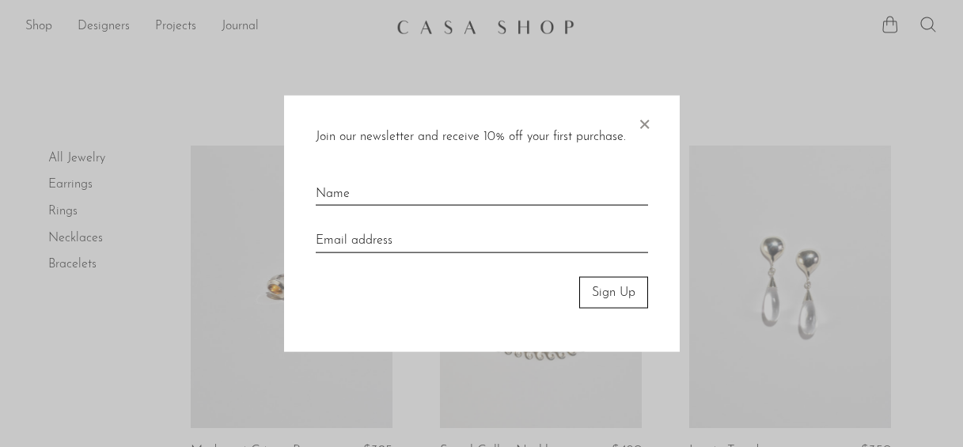
click at [648, 112] on span "×" at bounding box center [644, 120] width 16 height 51
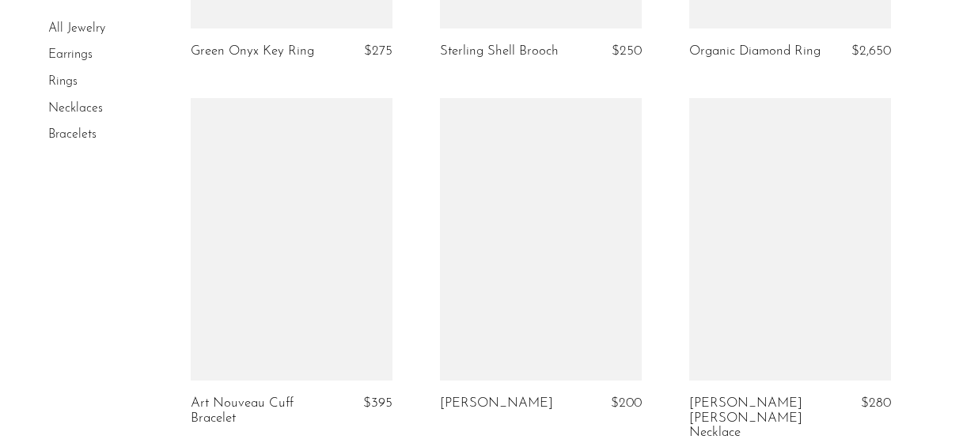
scroll to position [2632, 0]
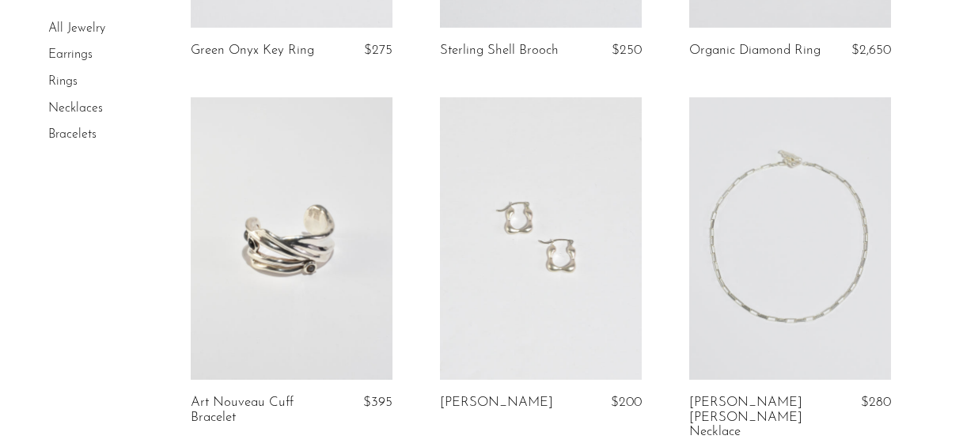
click at [611, 150] on link at bounding box center [541, 238] width 202 height 282
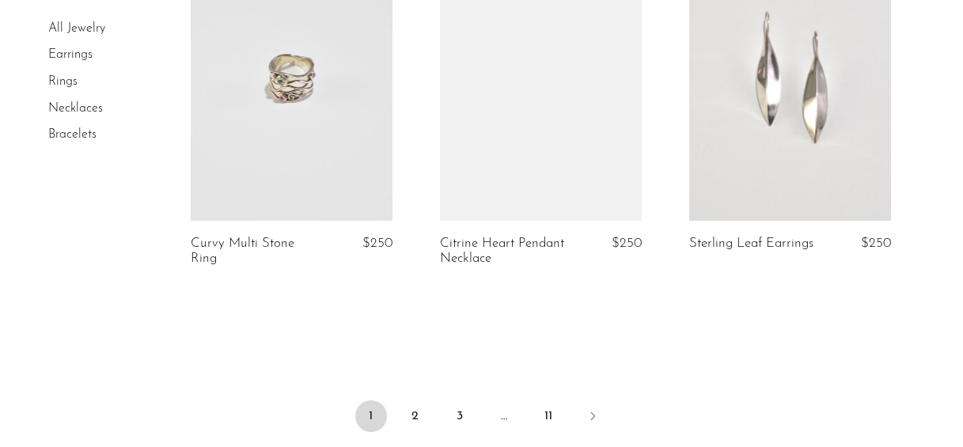
scroll to position [4312, 0]
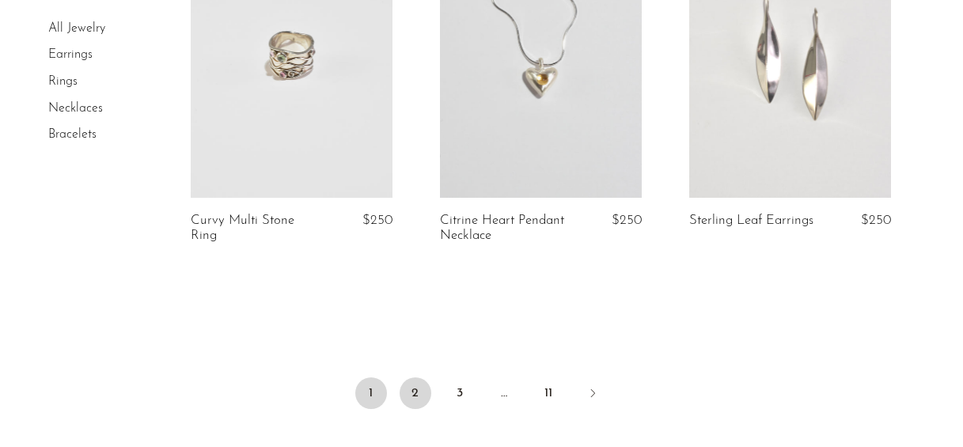
click at [411, 377] on link "2" at bounding box center [416, 393] width 32 height 32
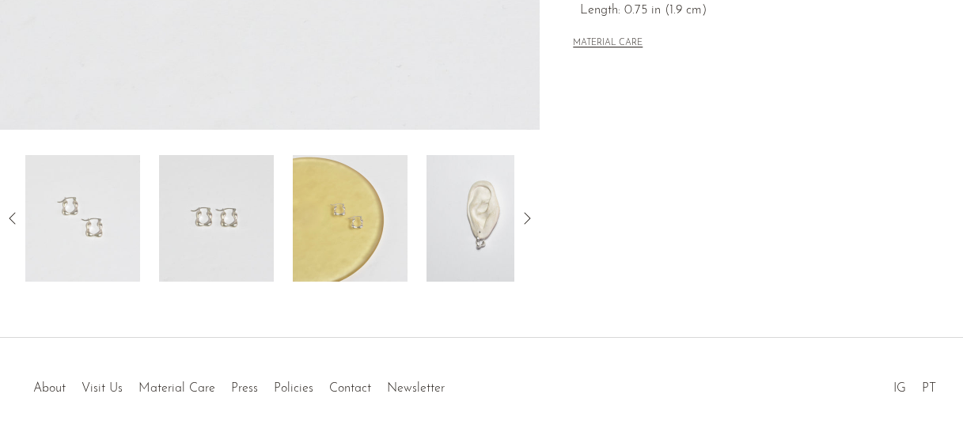
scroll to position [541, 0]
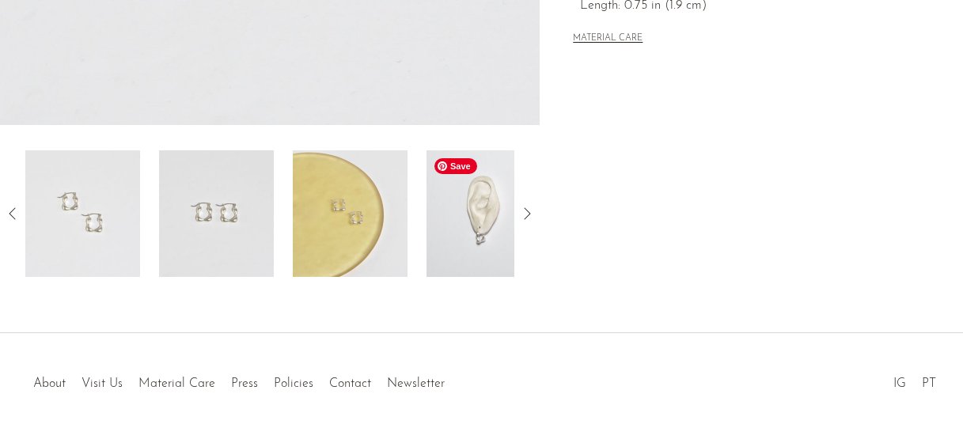
click at [464, 244] on img at bounding box center [483, 213] width 115 height 127
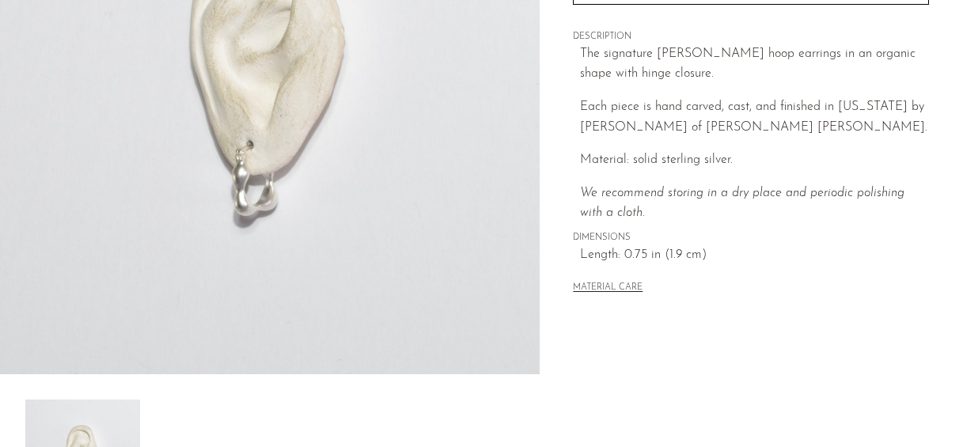
scroll to position [290, 0]
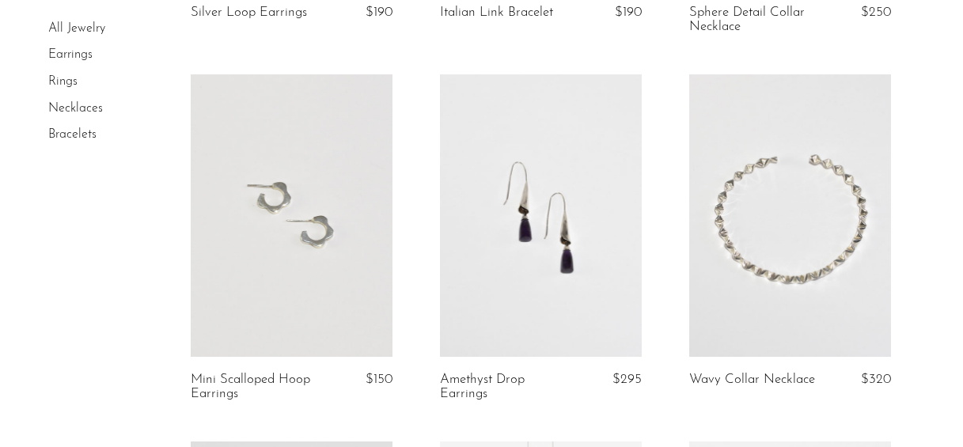
scroll to position [1915, 0]
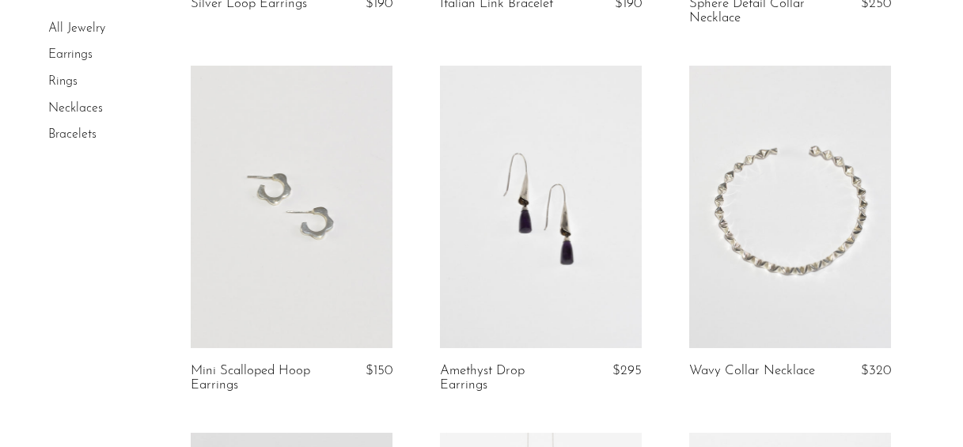
click at [350, 168] on link at bounding box center [292, 207] width 202 height 282
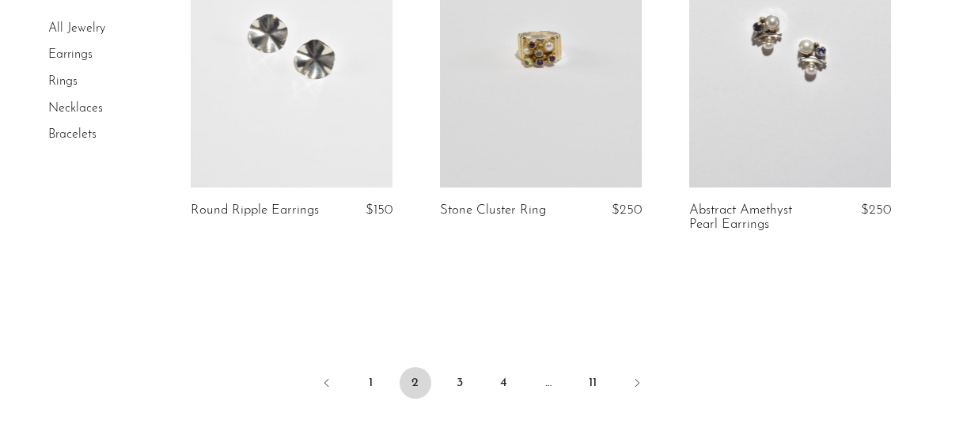
scroll to position [4309, 0]
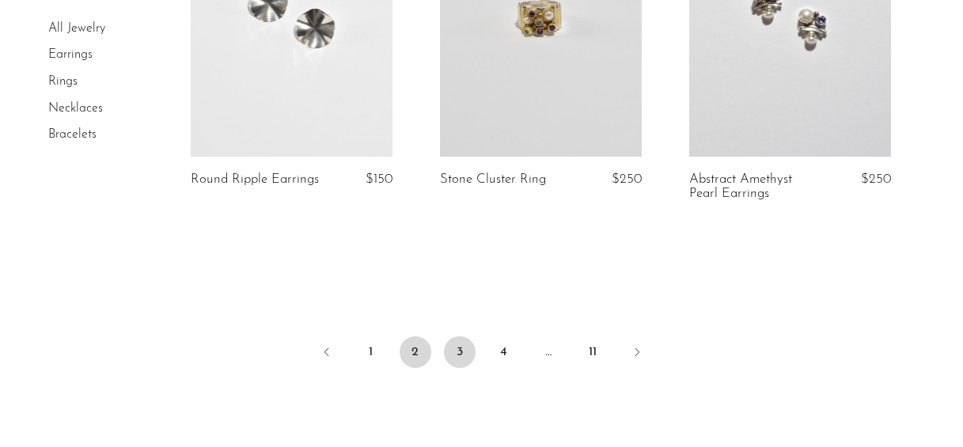
click at [454, 343] on link "3" at bounding box center [460, 352] width 32 height 32
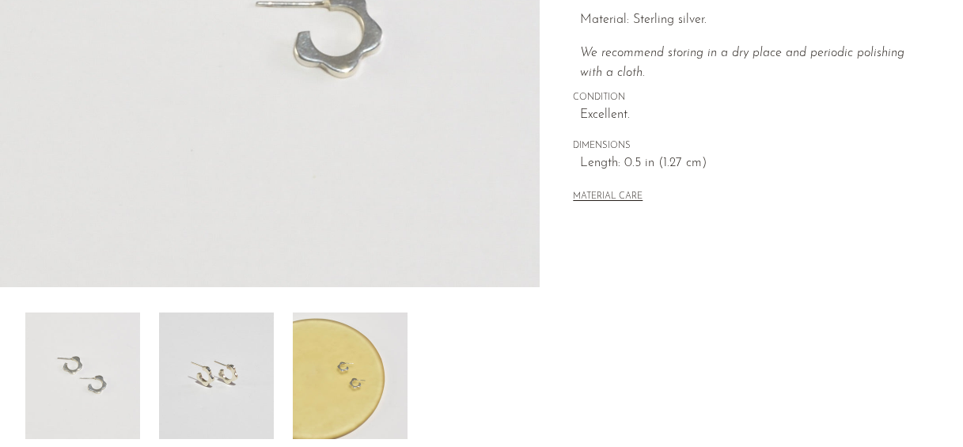
scroll to position [476, 0]
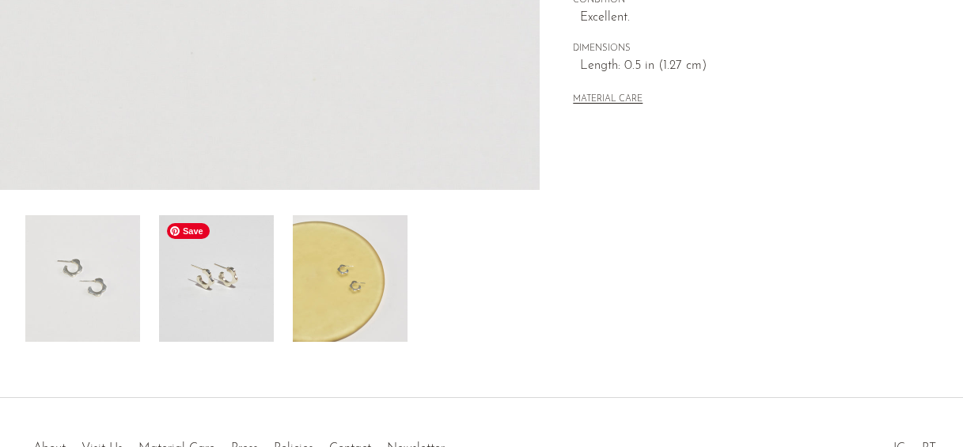
click at [271, 299] on img at bounding box center [216, 278] width 115 height 127
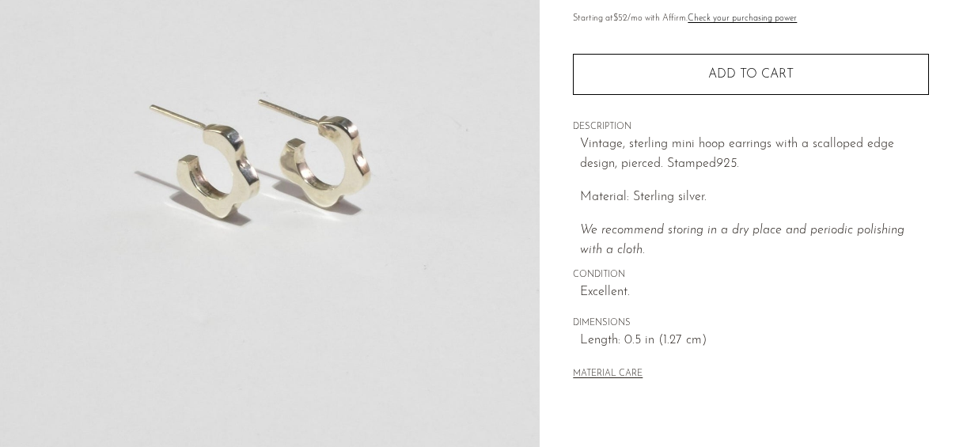
scroll to position [230, 0]
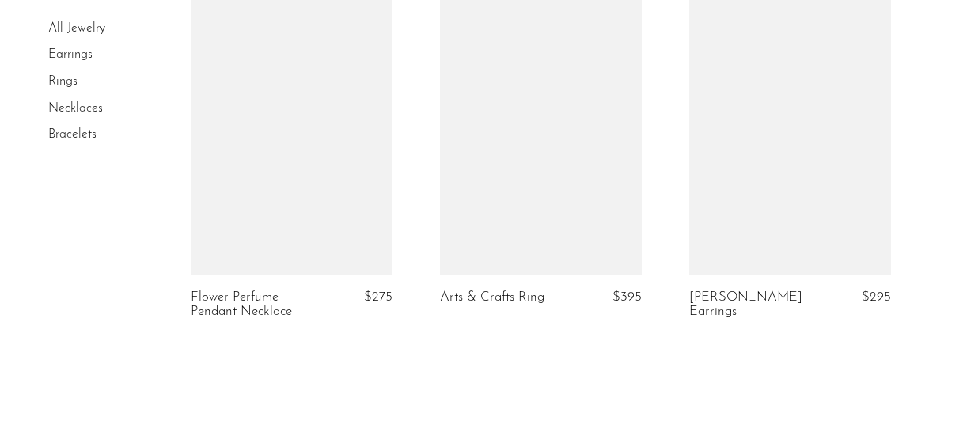
scroll to position [4372, 0]
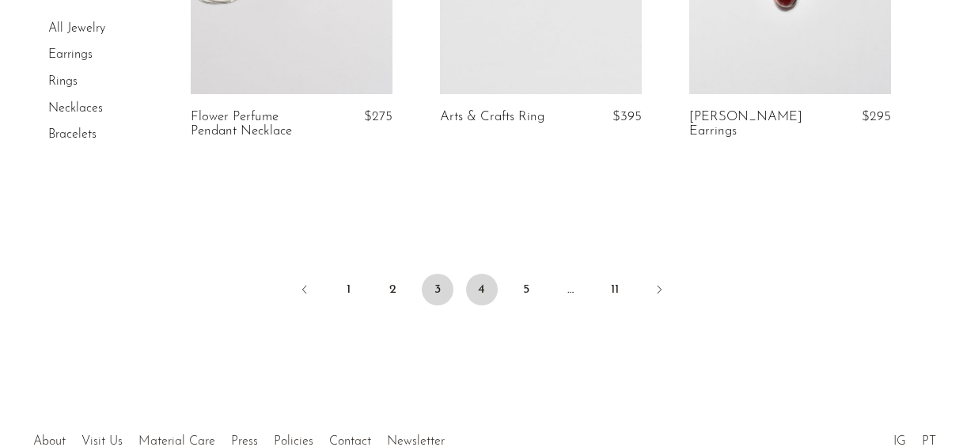
click at [480, 291] on link "4" at bounding box center [482, 290] width 32 height 32
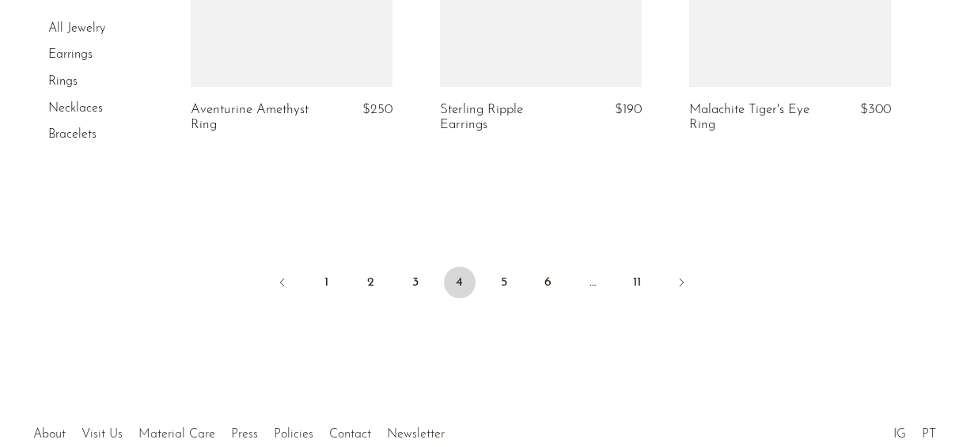
scroll to position [4357, 0]
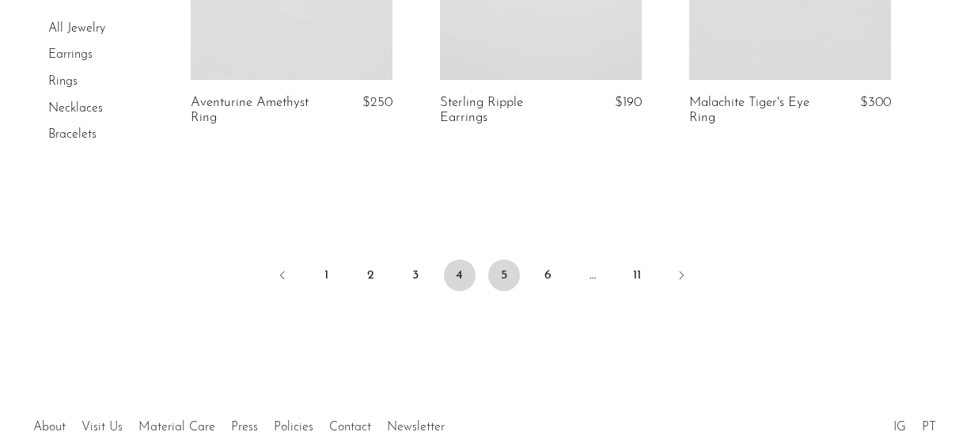
click at [501, 275] on link "5" at bounding box center [504, 275] width 32 height 32
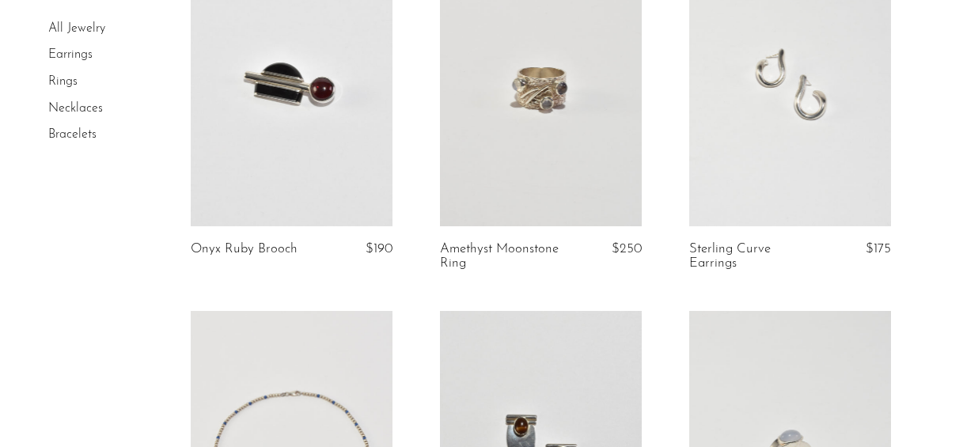
scroll to position [194, 0]
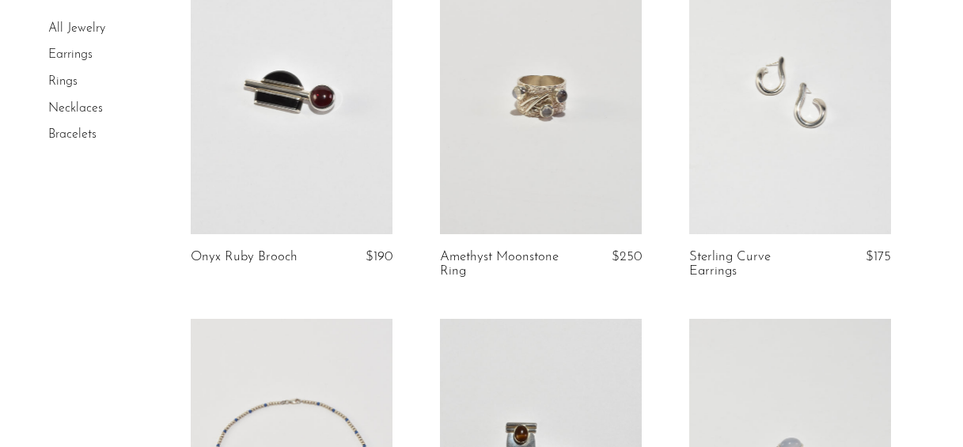
click at [781, 71] on link at bounding box center [790, 93] width 202 height 282
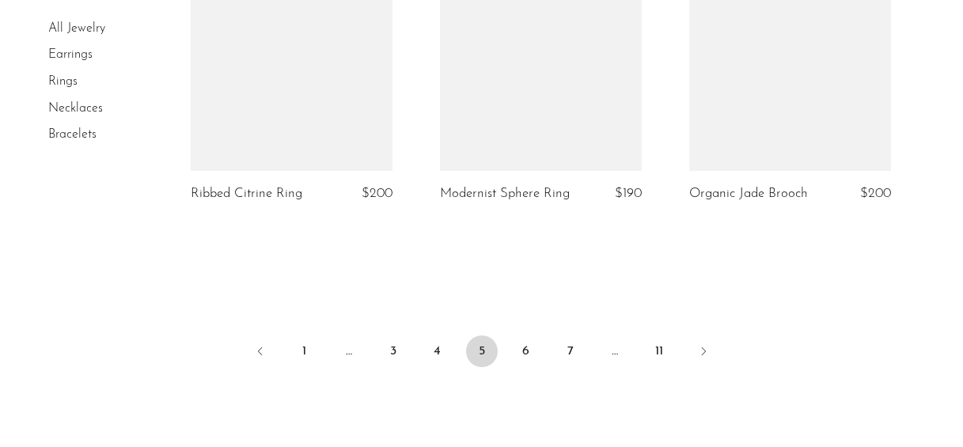
scroll to position [4304, 0]
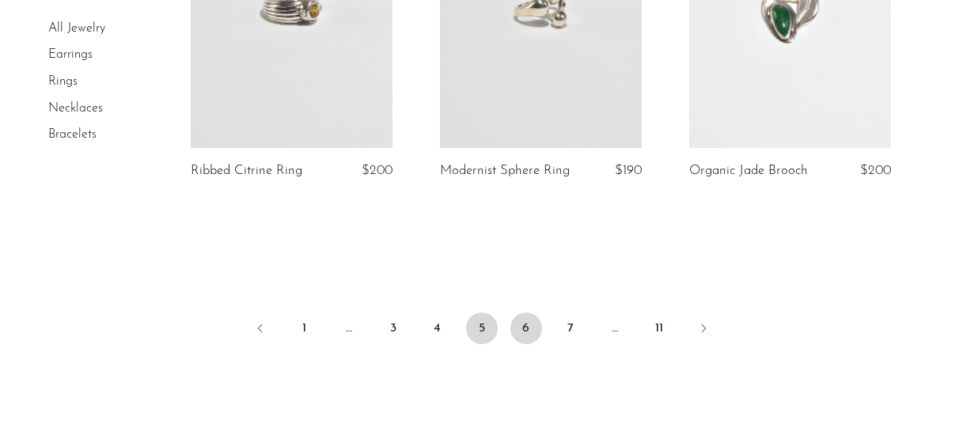
click at [523, 329] on link "6" at bounding box center [526, 329] width 32 height 32
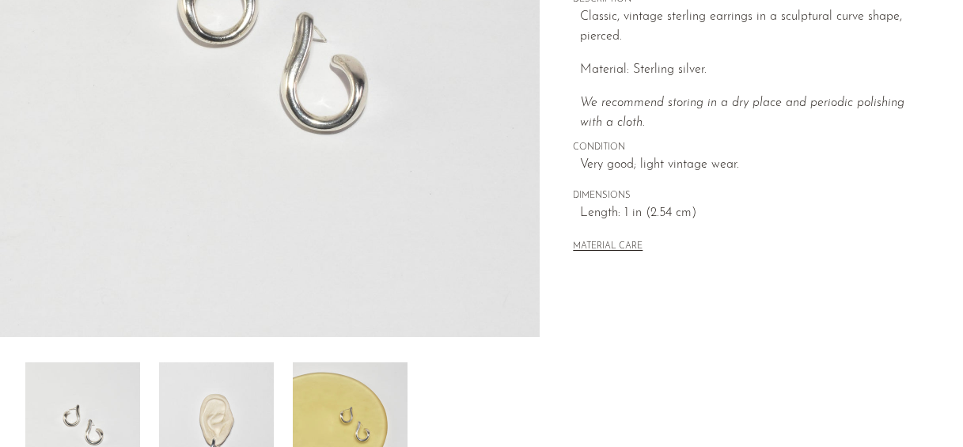
scroll to position [437, 0]
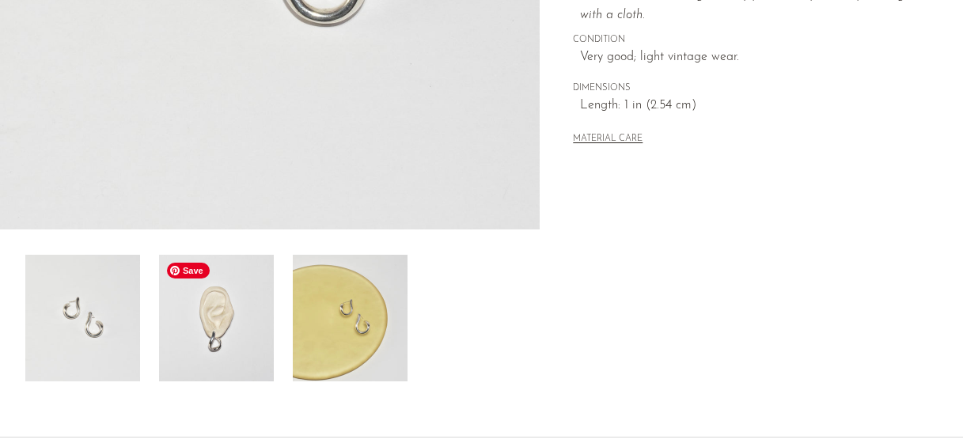
click at [231, 339] on img at bounding box center [216, 318] width 115 height 127
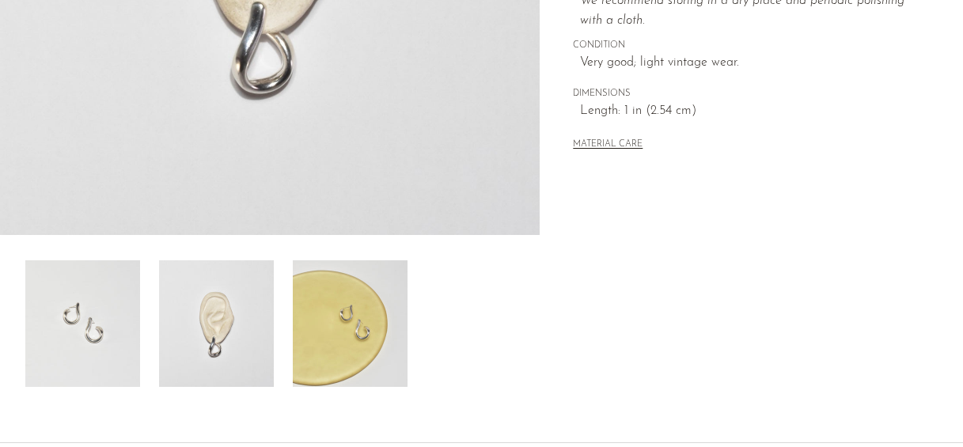
scroll to position [457, 0]
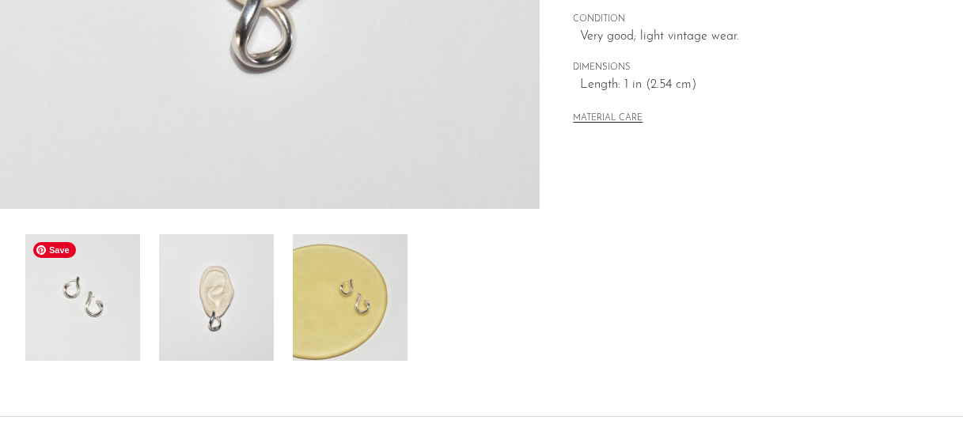
click at [105, 293] on img at bounding box center [82, 297] width 115 height 127
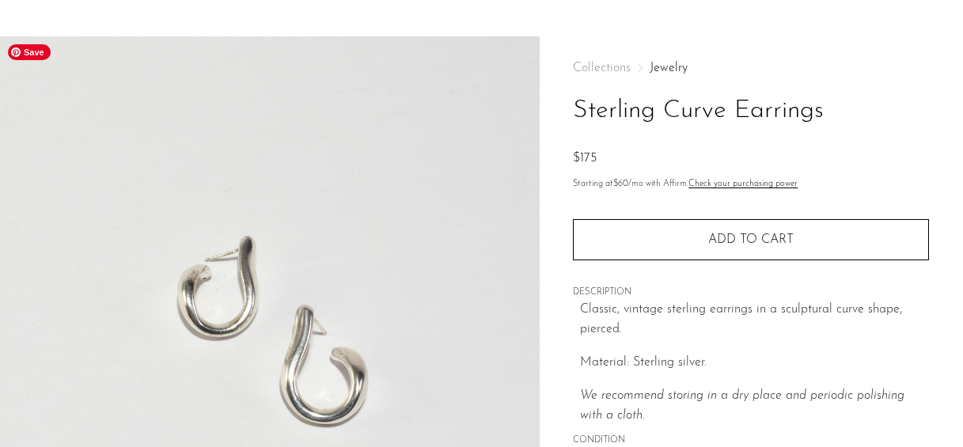
scroll to position [0, 0]
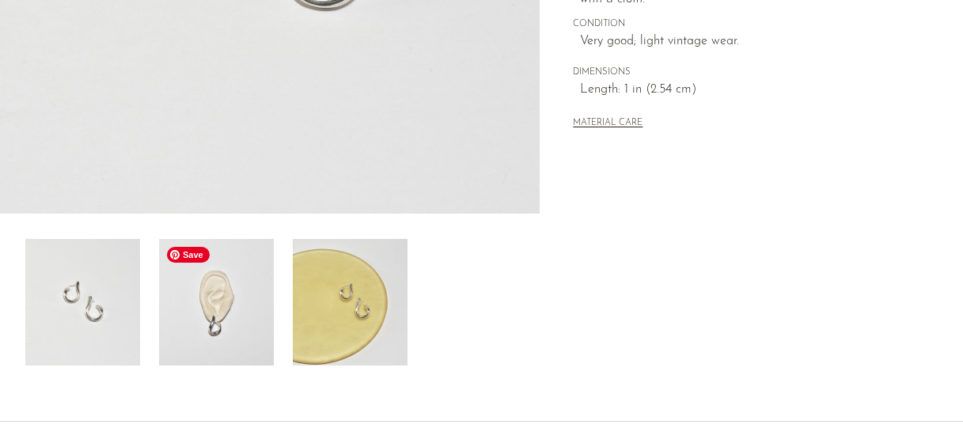
click at [240, 326] on img at bounding box center [216, 302] width 115 height 127
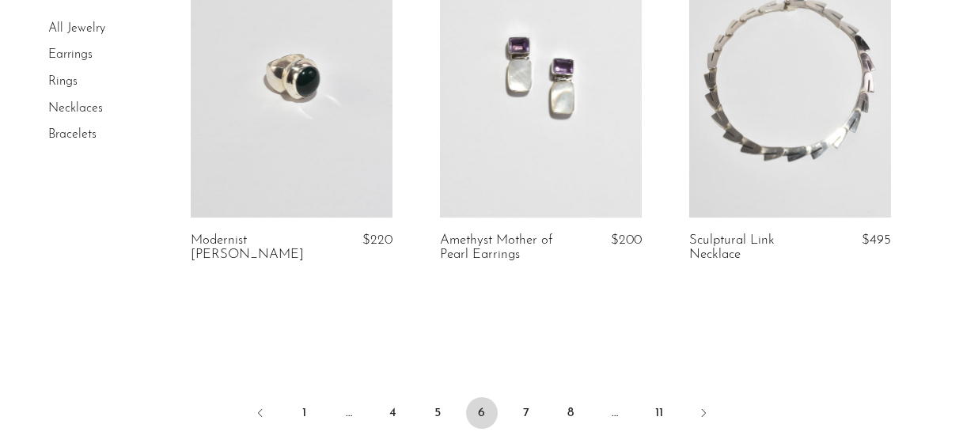
scroll to position [4264, 0]
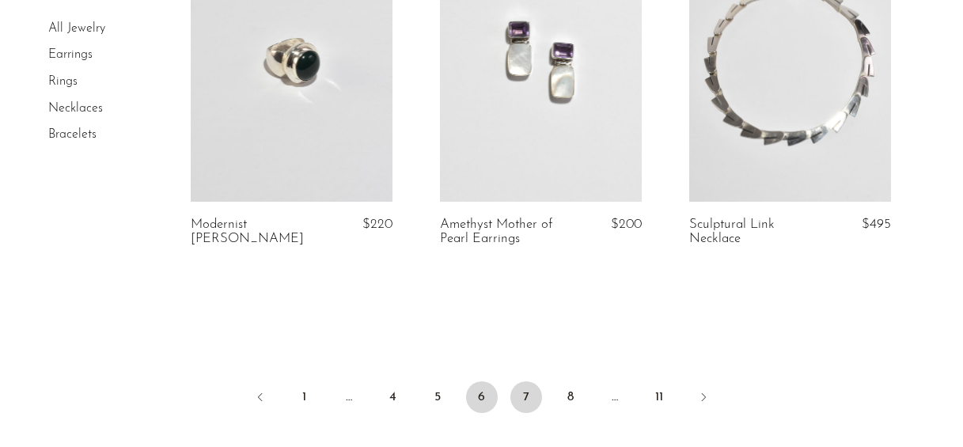
click at [530, 393] on link "7" at bounding box center [526, 397] width 32 height 32
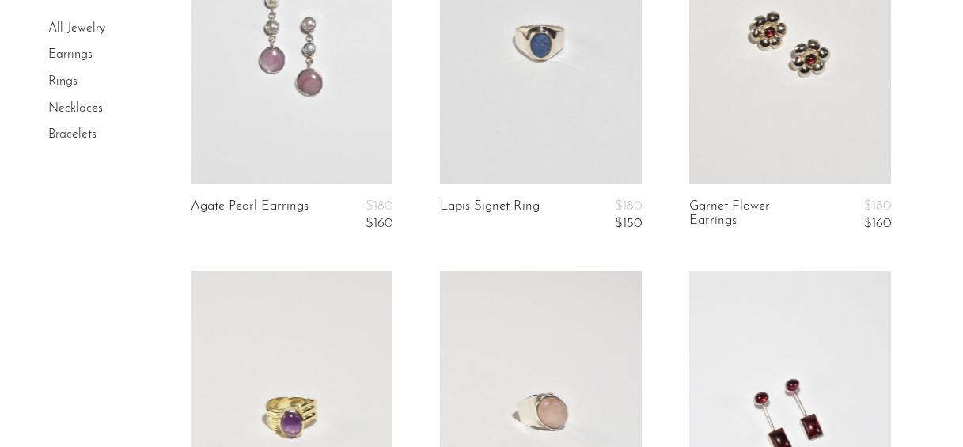
scroll to position [1351, 0]
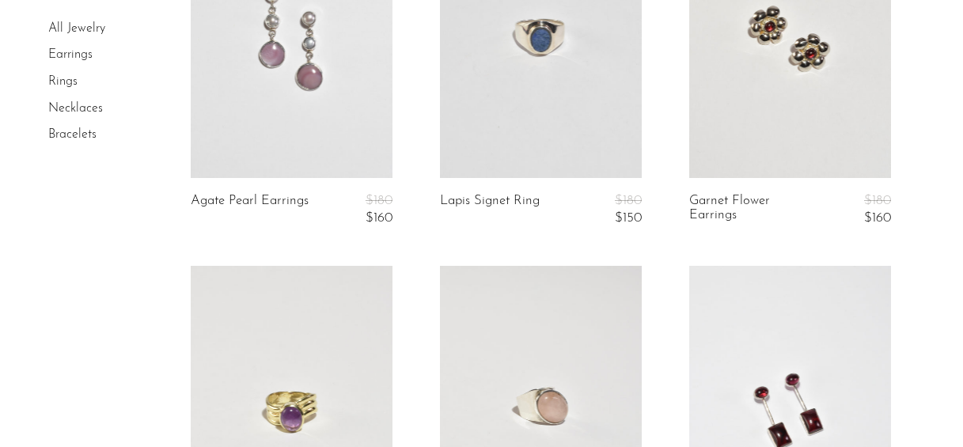
click at [782, 51] on link at bounding box center [790, 37] width 202 height 282
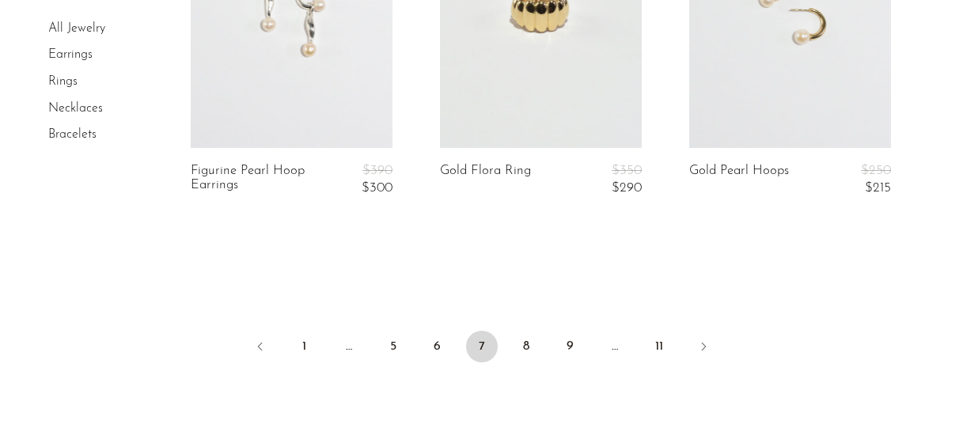
scroll to position [4355, 0]
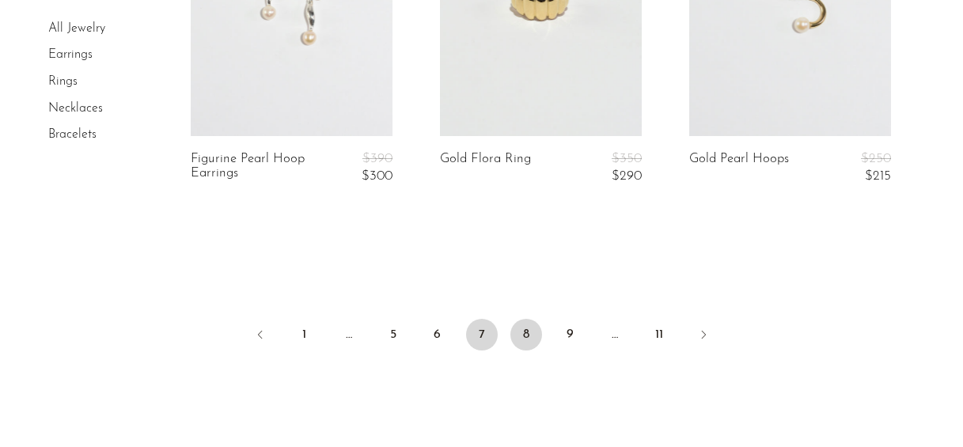
click at [532, 328] on link "8" at bounding box center [526, 335] width 32 height 32
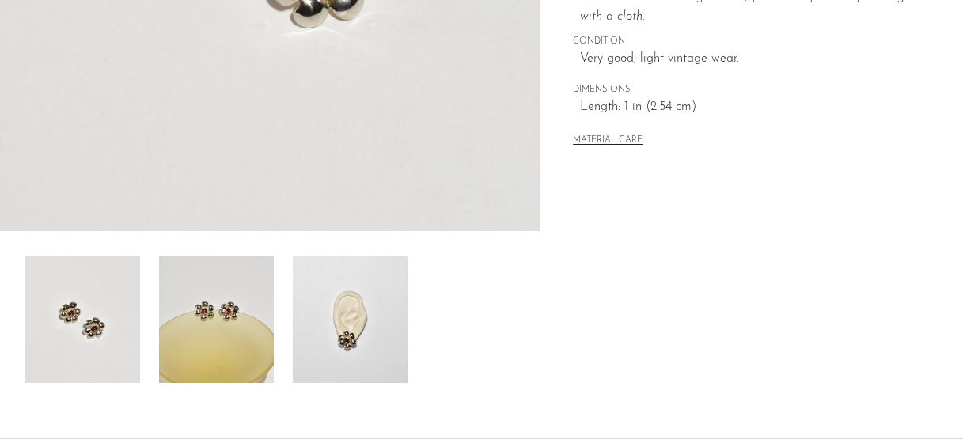
scroll to position [474, 0]
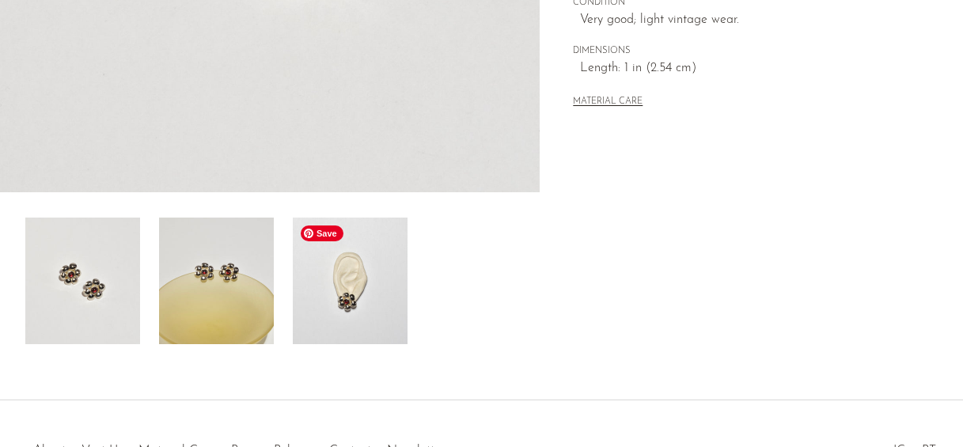
click at [364, 300] on img at bounding box center [350, 281] width 115 height 127
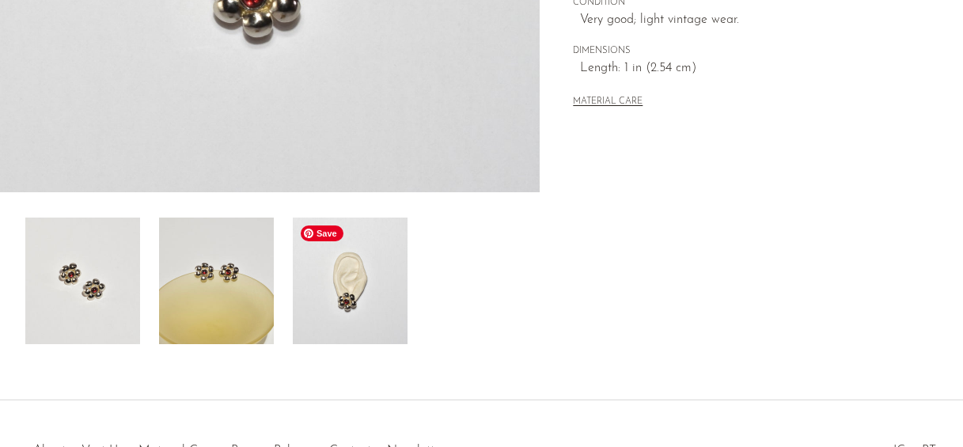
scroll to position [339, 0]
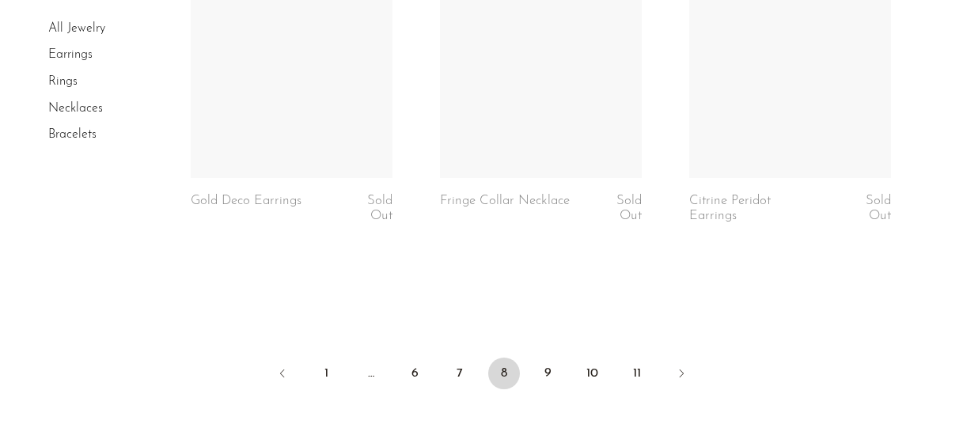
scroll to position [4318, 0]
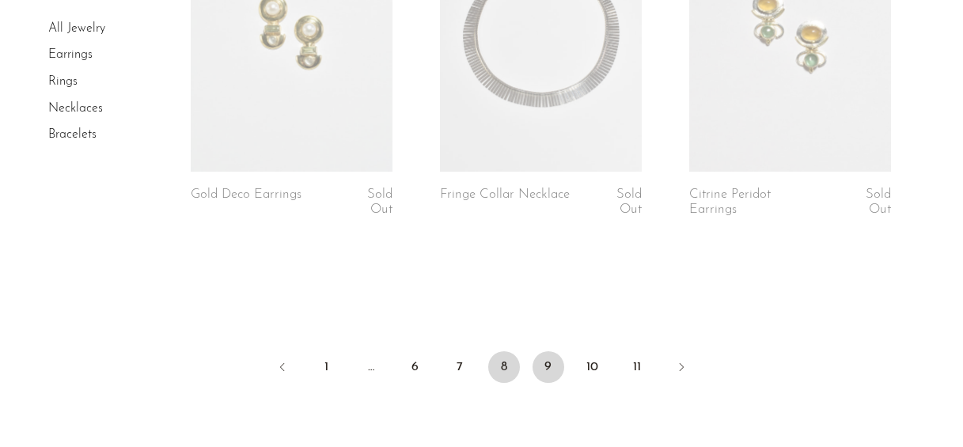
click at [544, 376] on link "9" at bounding box center [548, 367] width 32 height 32
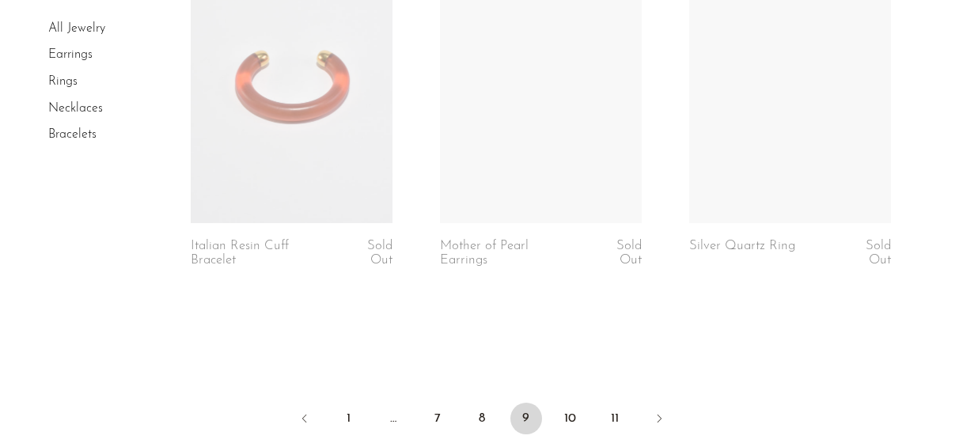
scroll to position [4268, 0]
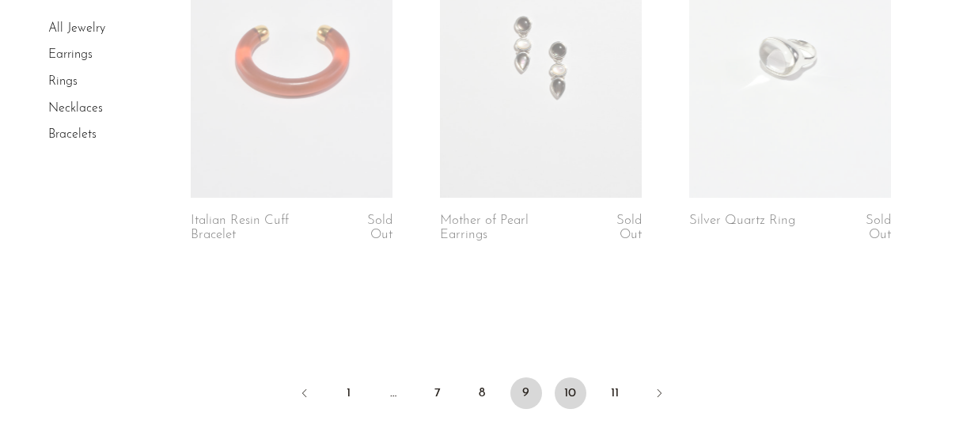
click at [565, 395] on link "10" at bounding box center [571, 393] width 32 height 32
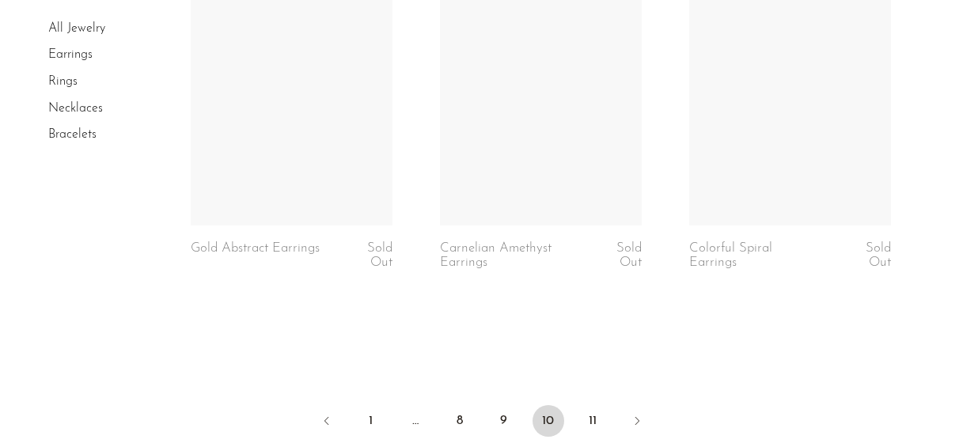
scroll to position [4251, 0]
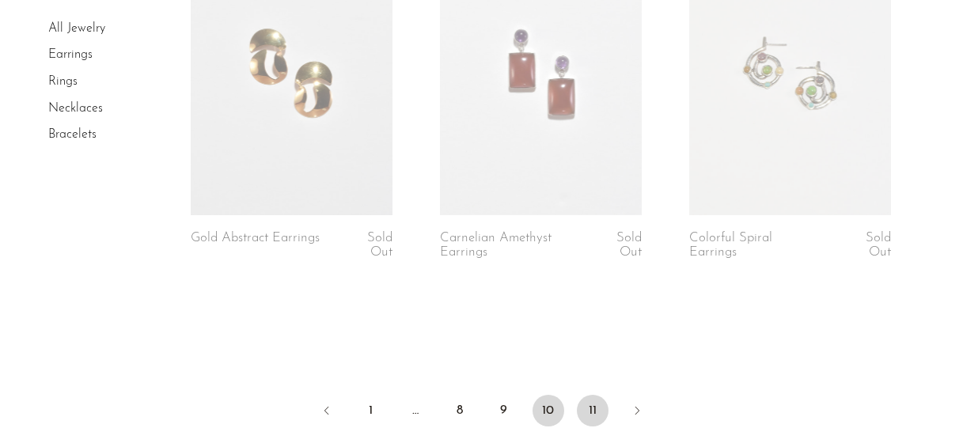
click at [593, 405] on link "11" at bounding box center [593, 411] width 32 height 32
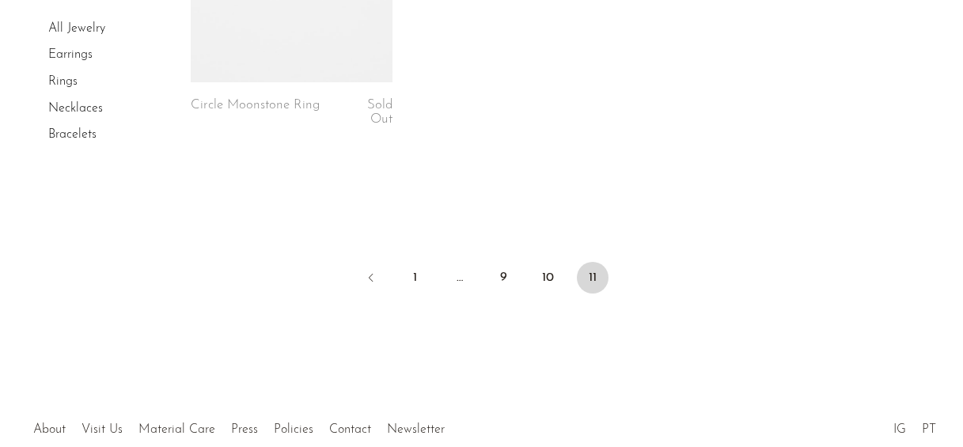
scroll to position [1168, 0]
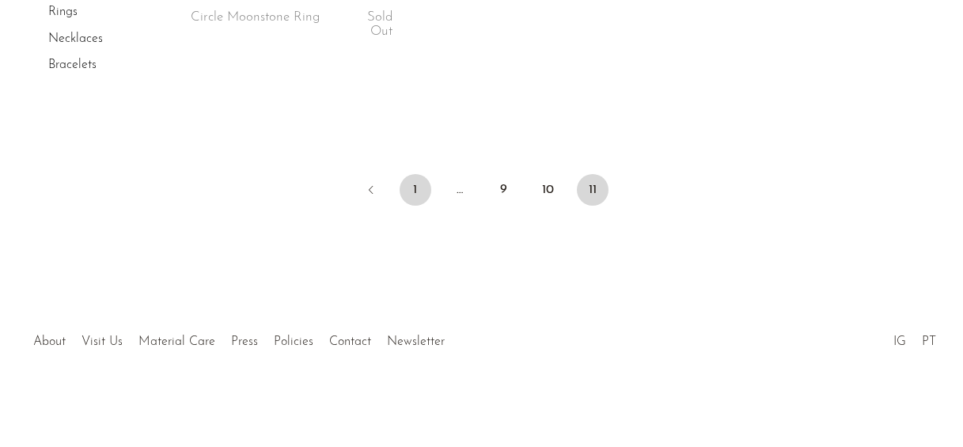
click at [420, 191] on link "1" at bounding box center [416, 190] width 32 height 32
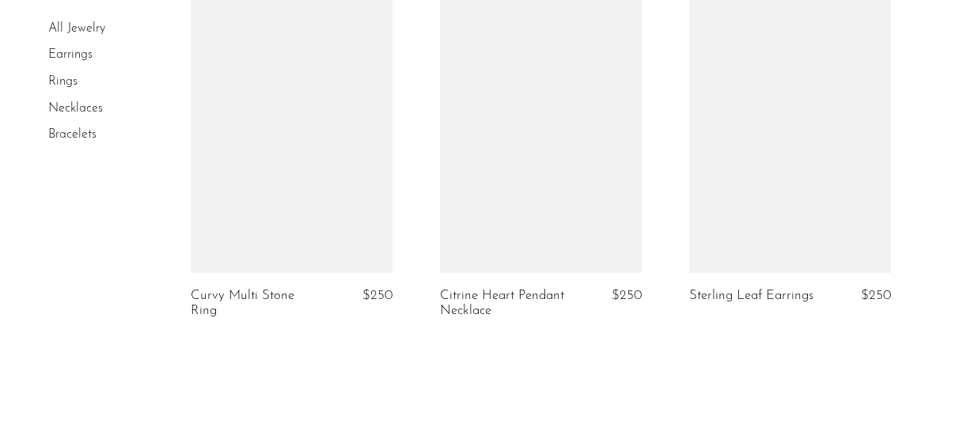
scroll to position [4240, 0]
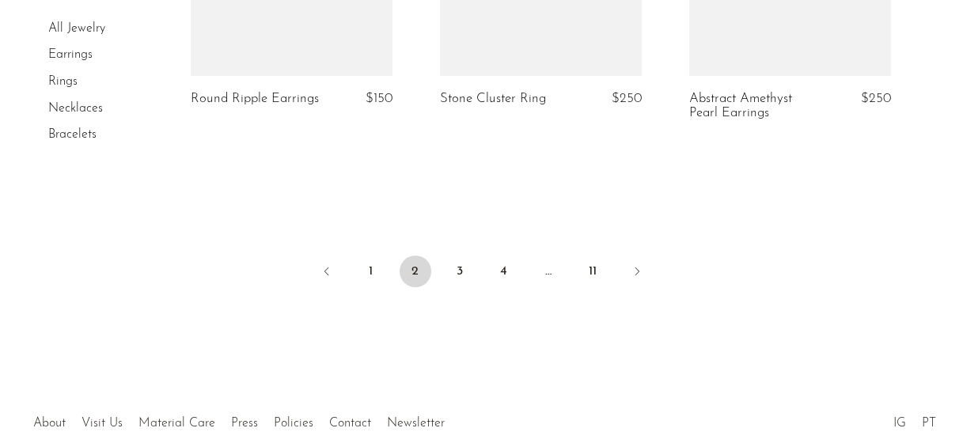
scroll to position [4418, 0]
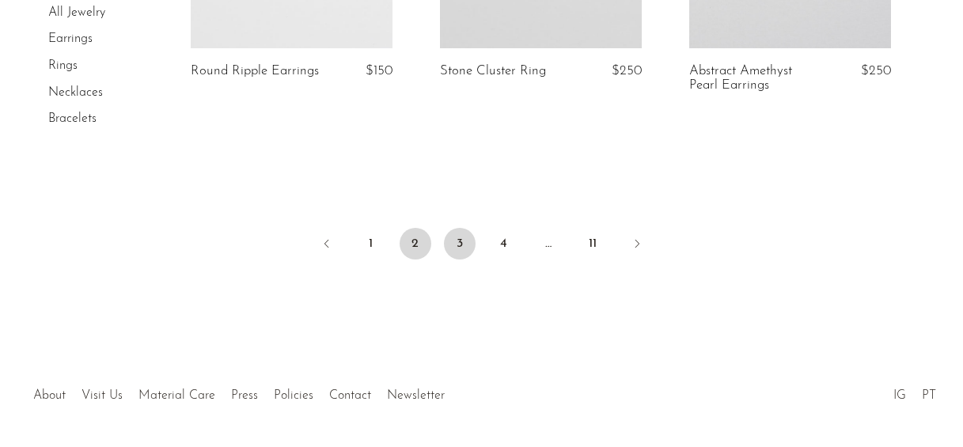
click at [448, 229] on link "3" at bounding box center [460, 244] width 32 height 32
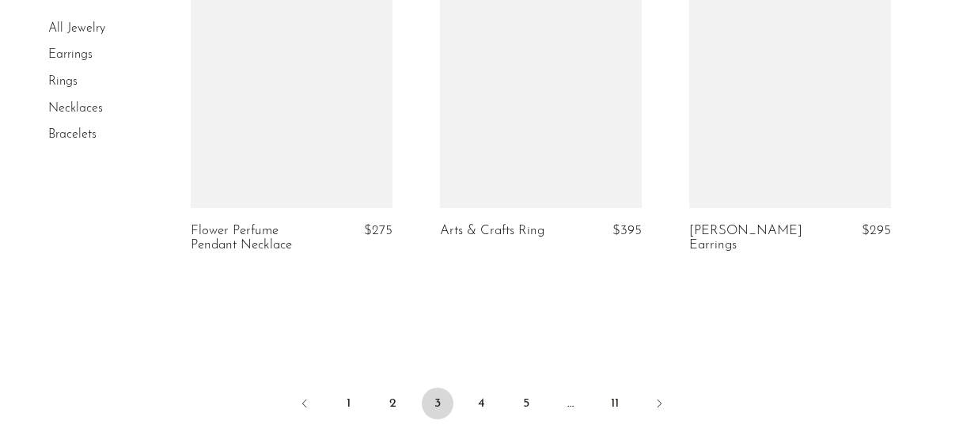
scroll to position [4279, 0]
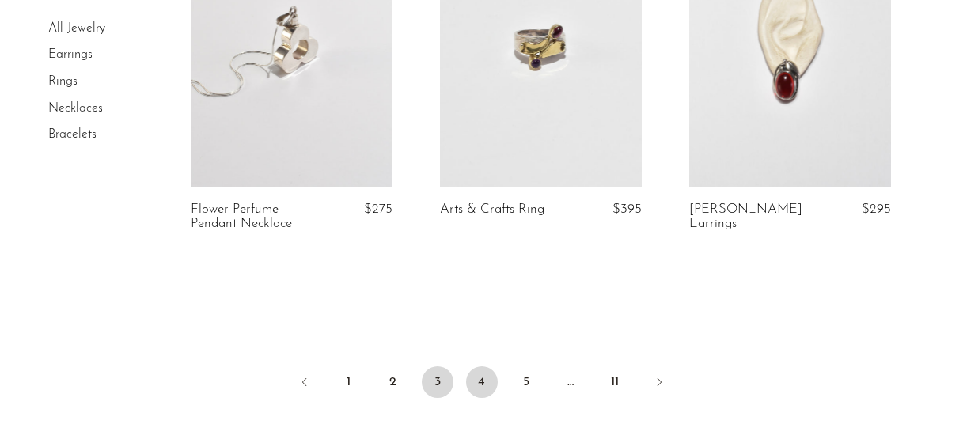
click at [484, 389] on link "4" at bounding box center [482, 382] width 32 height 32
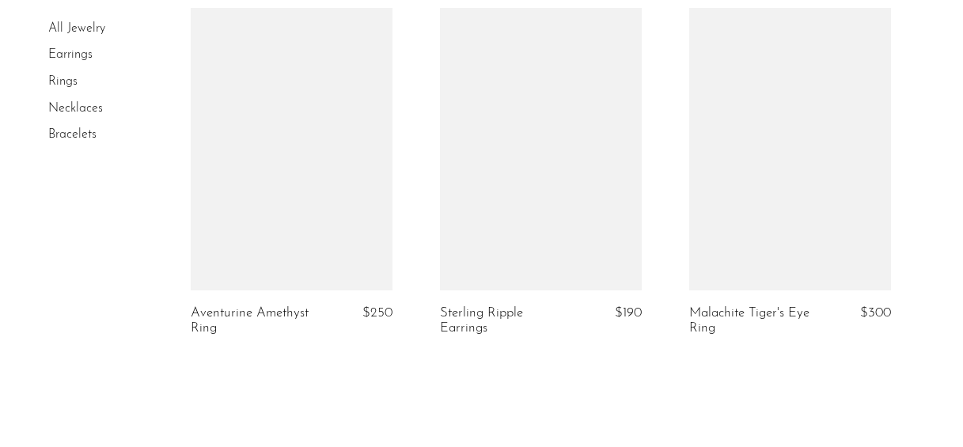
scroll to position [4150, 0]
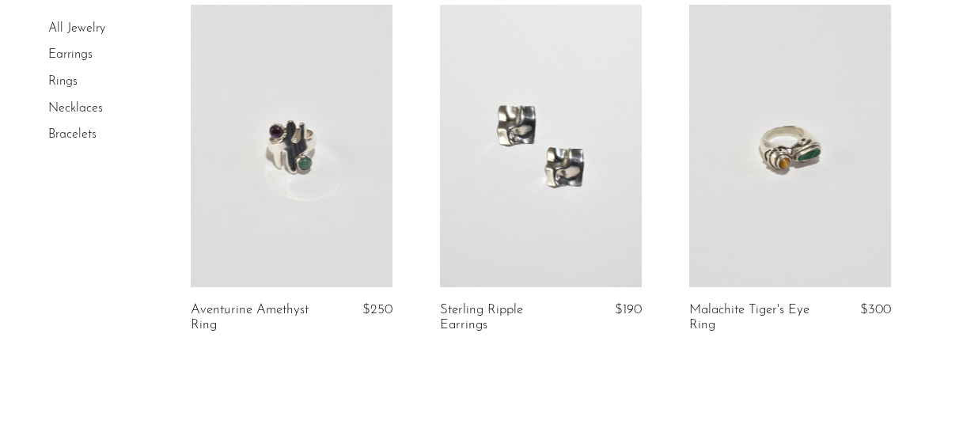
click at [553, 178] on link at bounding box center [541, 146] width 202 height 282
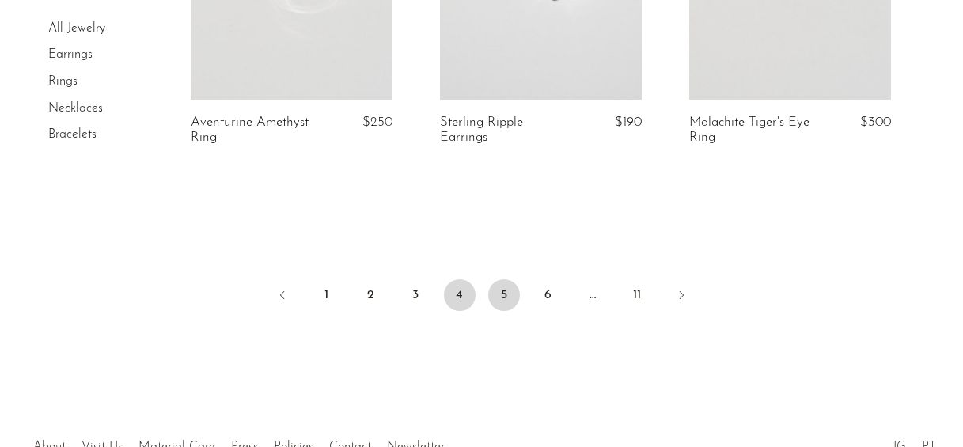
scroll to position [4347, 0]
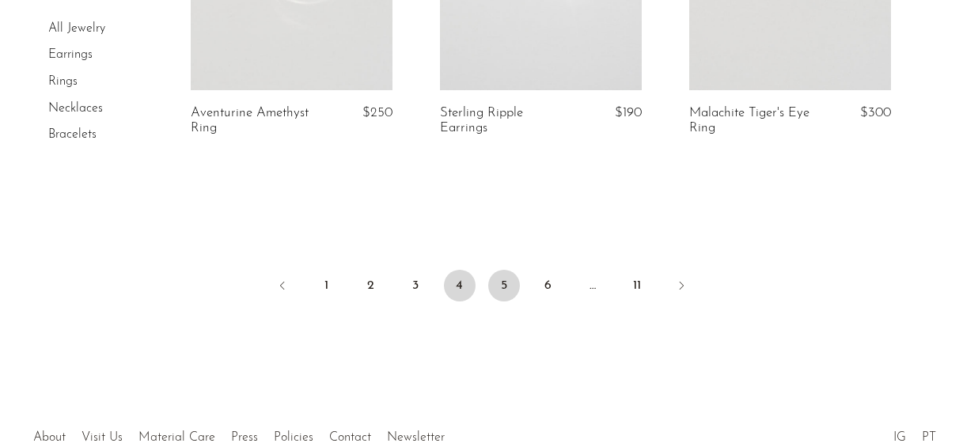
click at [491, 293] on link "5" at bounding box center [504, 286] width 32 height 32
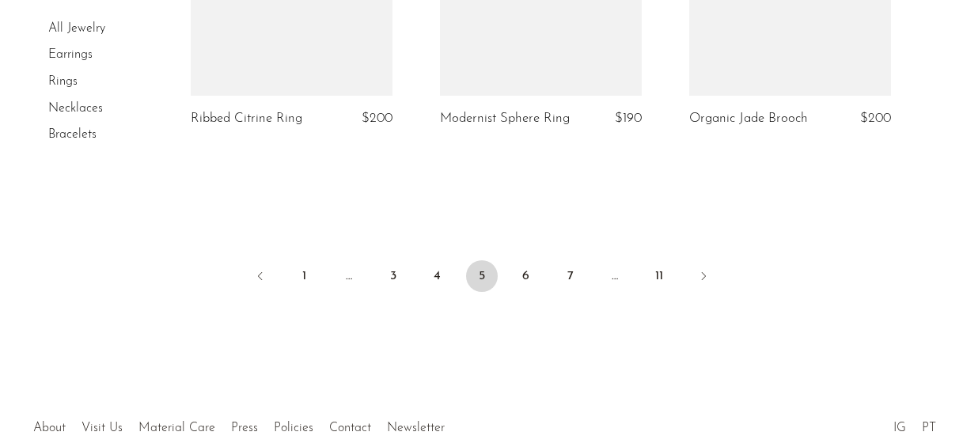
scroll to position [4443, 0]
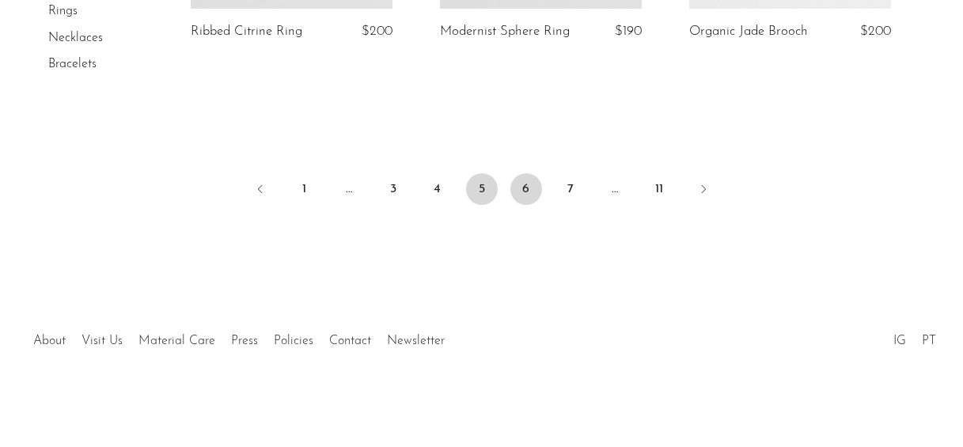
click at [525, 181] on link "6" at bounding box center [526, 189] width 32 height 32
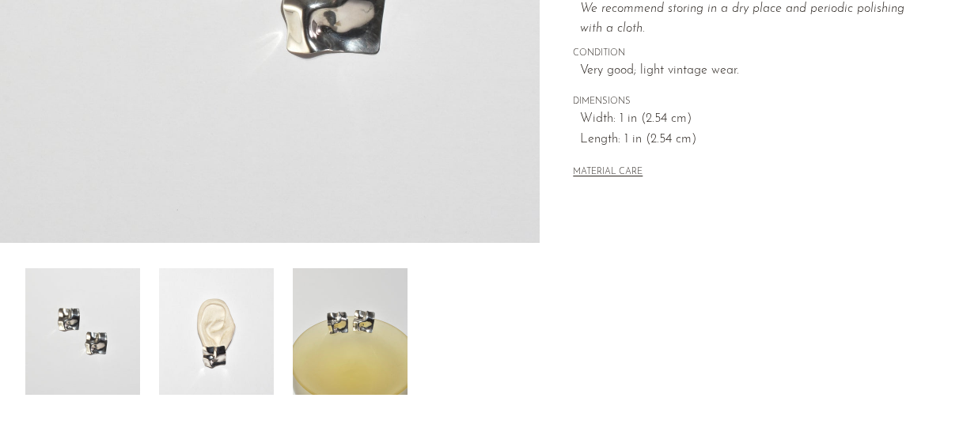
scroll to position [433, 0]
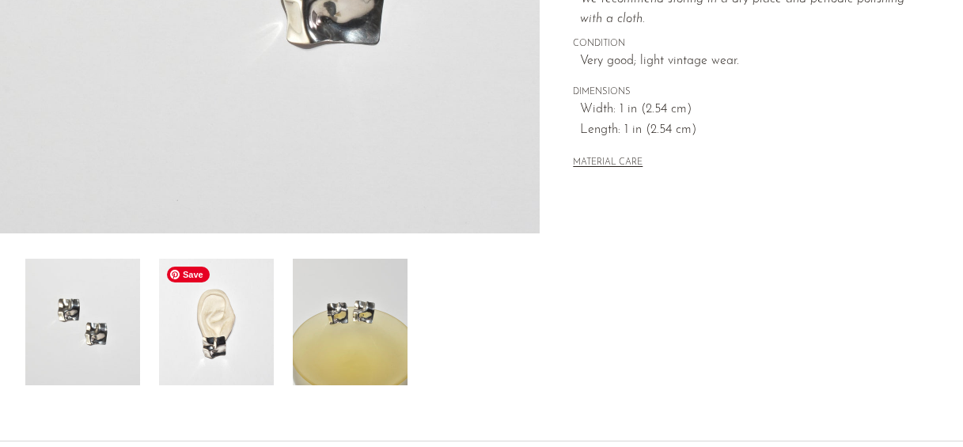
click at [247, 320] on img at bounding box center [216, 322] width 115 height 127
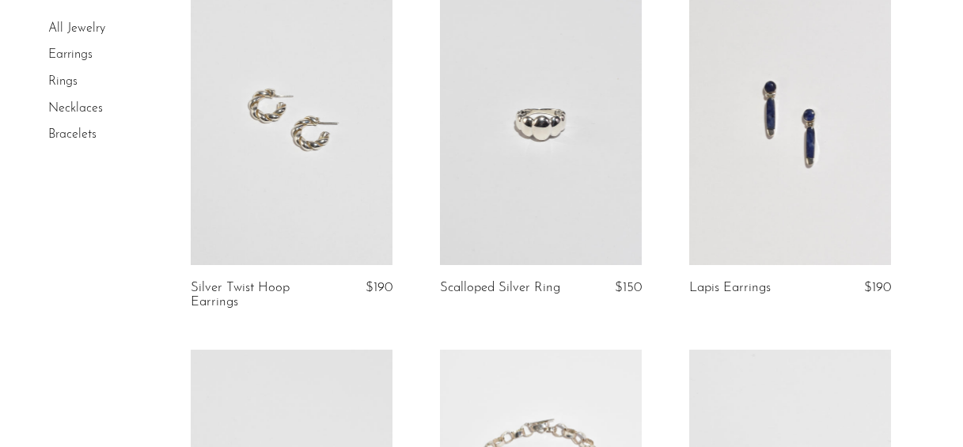
scroll to position [2370, 0]
